Goal: Task Accomplishment & Management: Complete application form

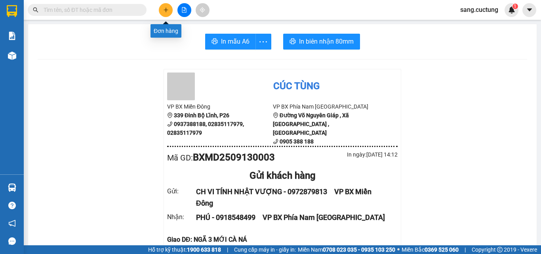
click at [165, 13] on button at bounding box center [166, 10] width 14 height 14
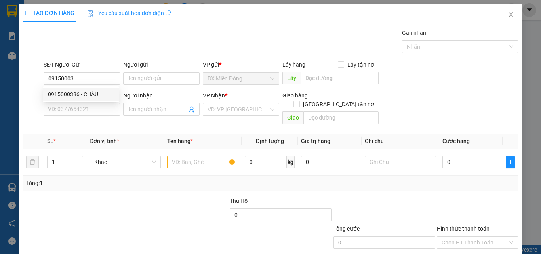
click at [65, 95] on div "0915000386 - CHÂU" at bounding box center [81, 94] width 66 height 9
type input "0915000386"
type input "CHÂU"
type input "0702033576"
type input "PHONG"
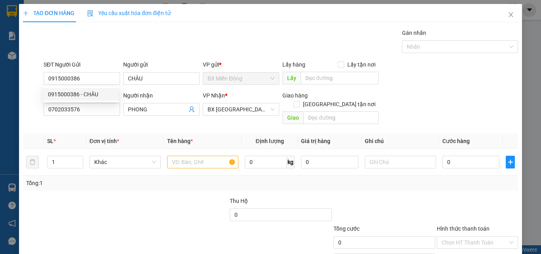
type input "200.000"
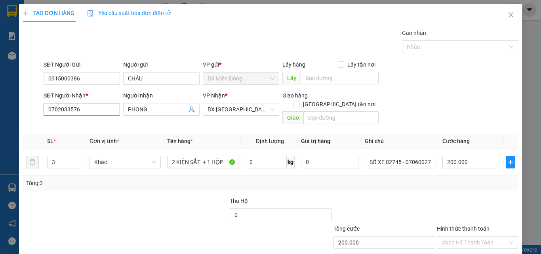
type input "0915000386"
click at [93, 113] on input "0702033576" at bounding box center [82, 109] width 76 height 13
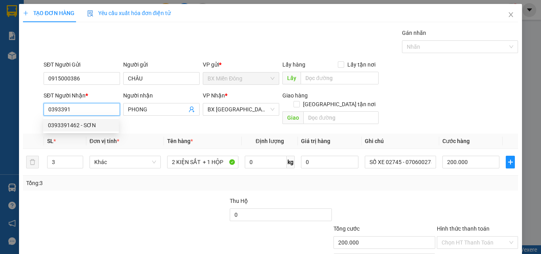
click at [78, 127] on div "0393391462 - SƠN" at bounding box center [81, 125] width 66 height 9
type input "0393391462"
type input "SƠN"
type input "NGÃ 3 CAM THÀNH - CAM LÂM"
type input "70.000"
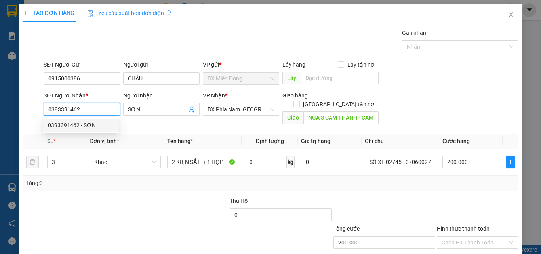
type input "70.000"
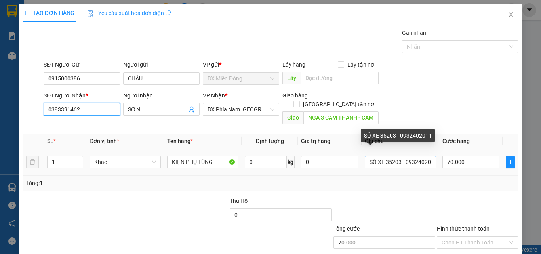
type input "0393391462"
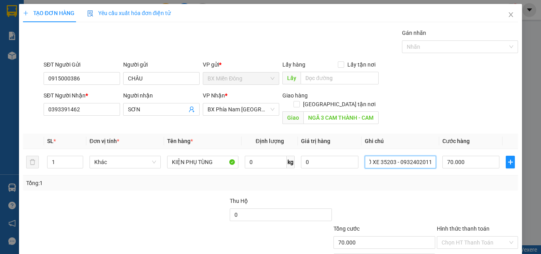
drag, startPoint x: 383, startPoint y: 154, endPoint x: 486, endPoint y: 177, distance: 106.2
click at [486, 177] on div "SL * Đơn vị tính * Tên hàng * Định lượng Giá trị hàng Ghi chú Cước hàng 1 Khác …" at bounding box center [270, 161] width 495 height 57
click at [189, 156] on input "KIỆN PHỤ TÙNG" at bounding box center [202, 162] width 71 height 13
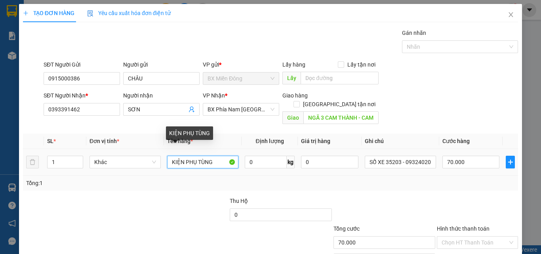
click at [189, 156] on input "KIỆN PHỤ TÙNG" at bounding box center [202, 162] width 71 height 13
type input "h"
type input "HỘP NIÊM PHONG"
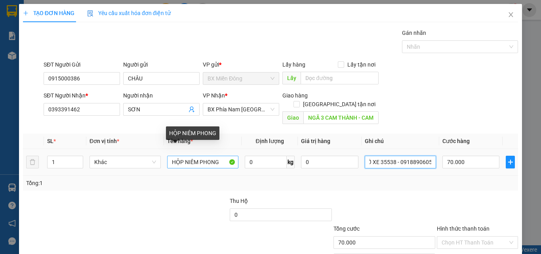
type input "SỐ XE 35538 - 0918890605"
type input "5"
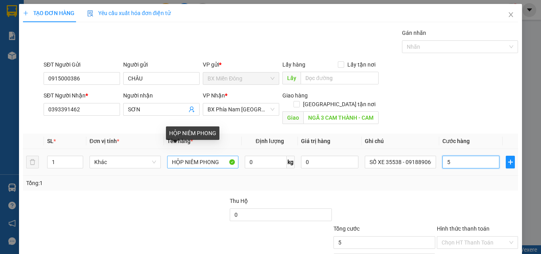
type input "50"
type input "5"
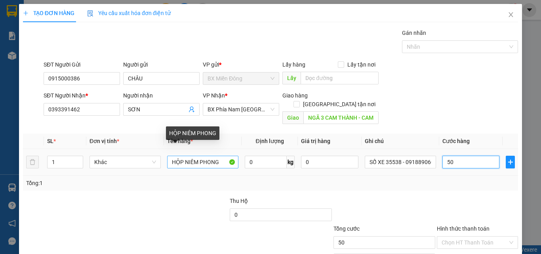
type input "5"
type input "0"
type input "7"
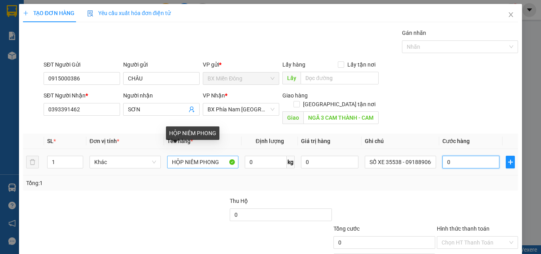
type input "7"
type input "07"
type input "70"
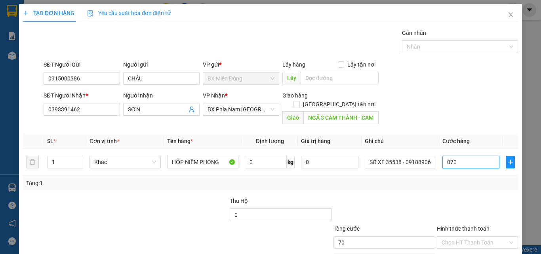
type input "070"
type input "70.000"
click at [467, 184] on div "Transit Pickup Surcharge Ids Transit Deliver Surcharge Ids Transit Deliver Surc…" at bounding box center [270, 157] width 495 height 258
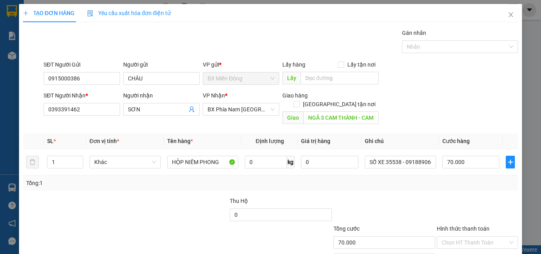
scroll to position [39, 0]
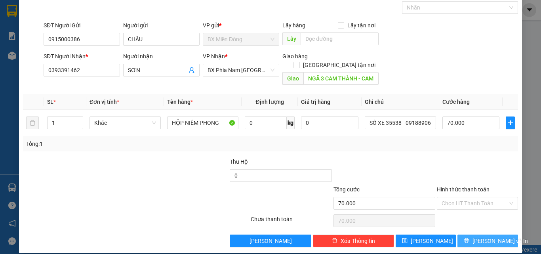
click at [479, 236] on span "[PERSON_NAME] và In" at bounding box center [499, 240] width 55 height 9
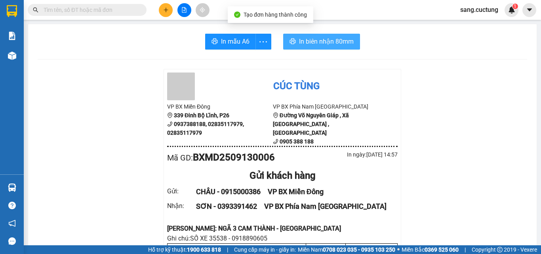
click at [318, 44] on span "In biên nhận 80mm" at bounding box center [326, 41] width 55 height 10
